Goal: Task Accomplishment & Management: Use online tool/utility

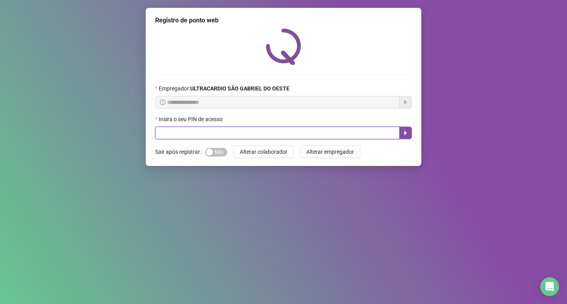
click at [218, 134] on input "text" at bounding box center [277, 133] width 245 height 13
type input "*****"
click at [409, 131] on button "button" at bounding box center [405, 133] width 13 height 13
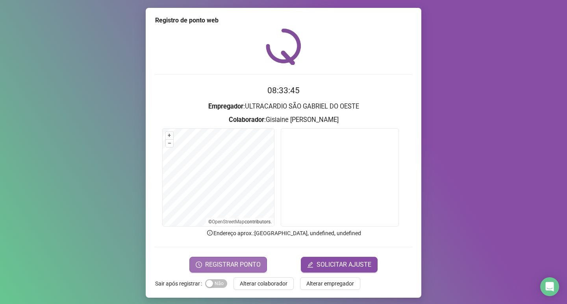
click at [236, 264] on span "REGISTRAR PONTO" at bounding box center [233, 264] width 56 height 9
click at [236, 264] on body "Página inicial Registrar ponto Espelho de ponto Meus registros Minhas solicitaç…" at bounding box center [283, 152] width 567 height 304
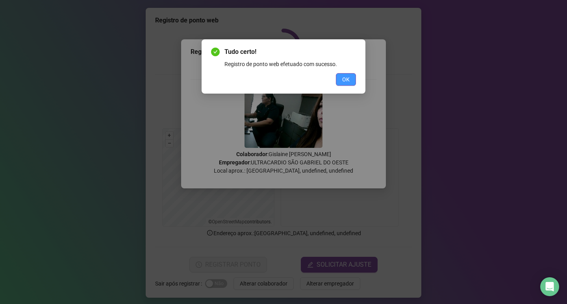
click at [346, 82] on span "OK" at bounding box center [345, 79] width 7 height 9
click at [346, 82] on div "Tudo certo! Registro de ponto web efetuado com sucesso. OK" at bounding box center [283, 152] width 567 height 304
